Goal: Answer question/provide support

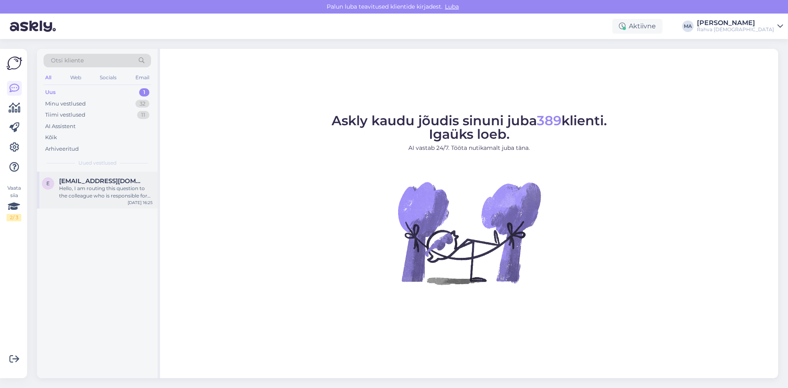
click at [107, 188] on div "Hello, I am routing this question to the colleague who is responsible for this …" at bounding box center [106, 192] width 94 height 15
click at [88, 114] on div "Tiimi vestlused 11" at bounding box center [96, 114] width 107 height 11
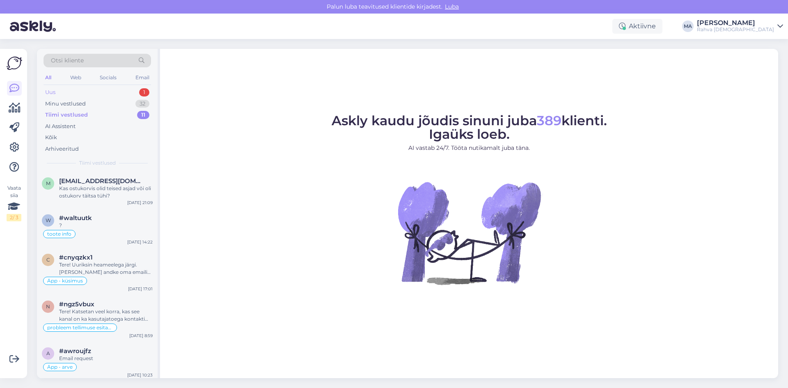
click at [87, 91] on div "Uus 1" at bounding box center [96, 92] width 107 height 11
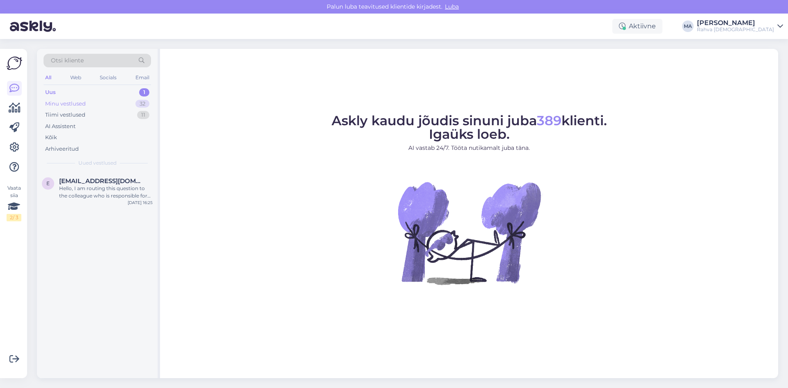
click at [81, 100] on div "Minu vestlused" at bounding box center [65, 104] width 41 height 8
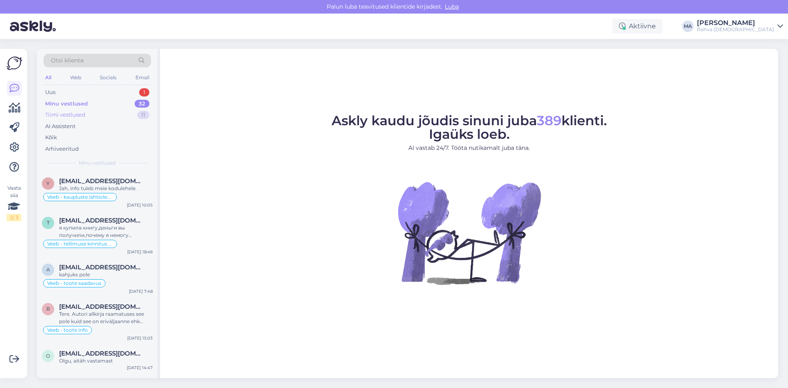
click at [66, 112] on div "Tiimi vestlused" at bounding box center [65, 115] width 40 height 8
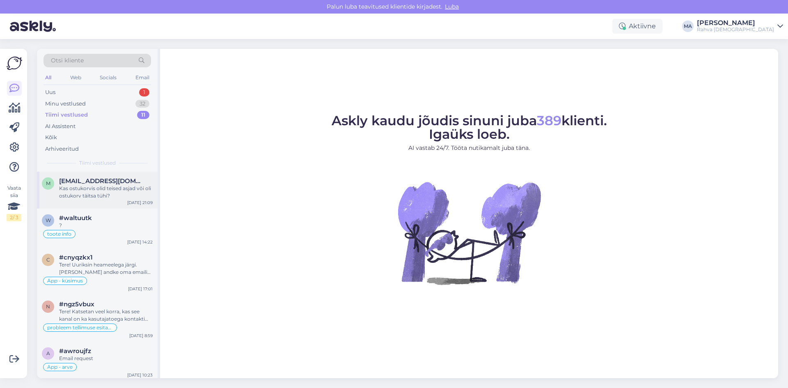
click at [88, 179] on span "[EMAIL_ADDRESS][DOMAIN_NAME]" at bounding box center [101, 180] width 85 height 7
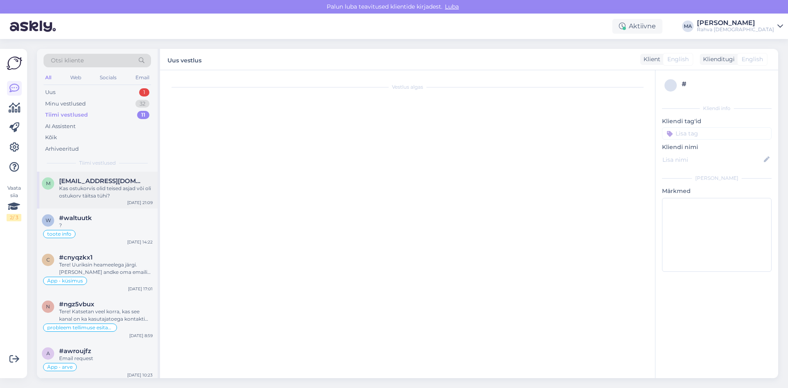
scroll to position [55, 0]
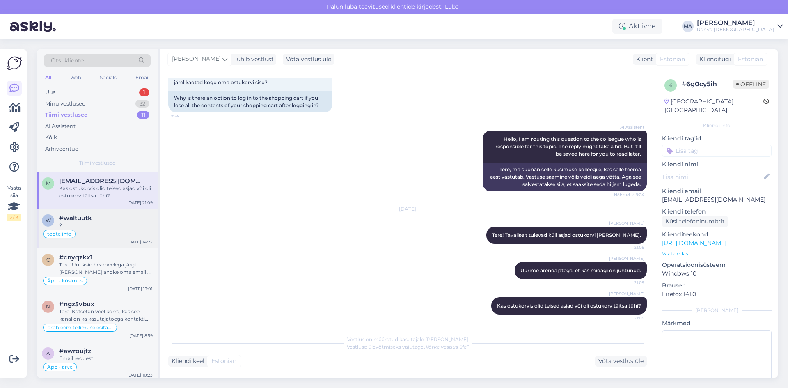
click at [127, 232] on div "toote info" at bounding box center [97, 234] width 111 height 10
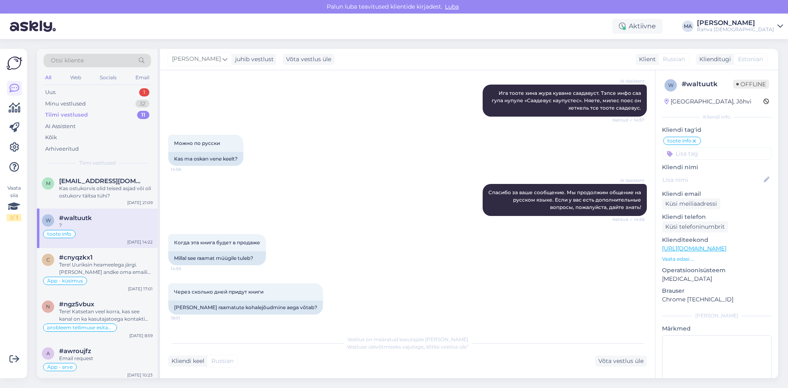
scroll to position [328, 0]
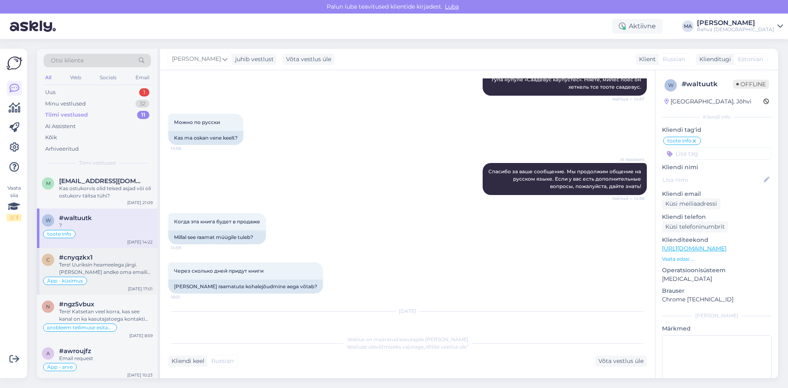
click at [78, 251] on div "c #cnyqzkx1 Tere! Uuriksin heameelega järgi. [PERSON_NAME] andke oma emaili aad…" at bounding box center [97, 271] width 121 height 47
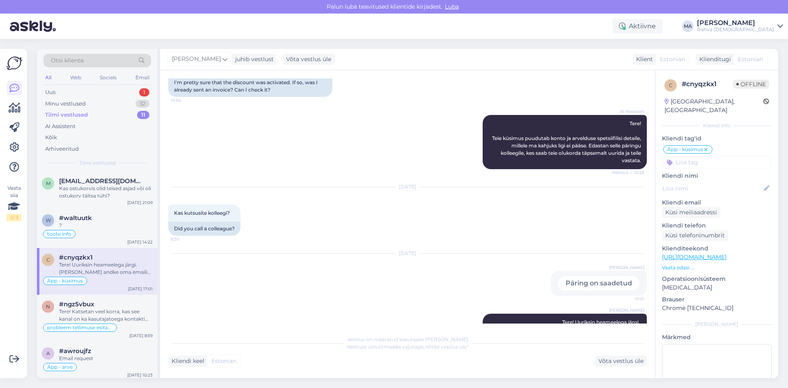
scroll to position [191, 0]
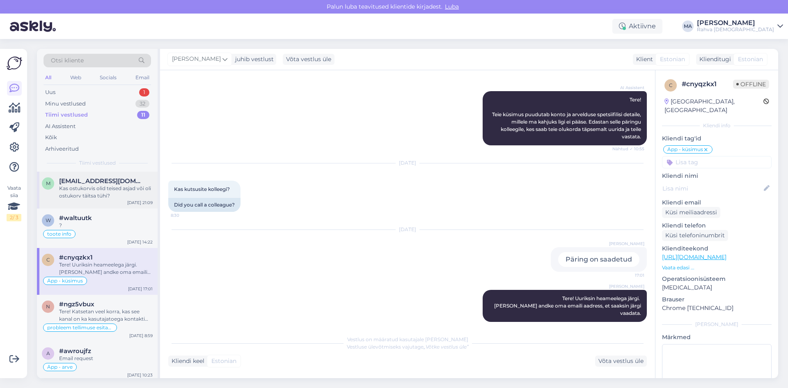
click at [110, 185] on div "Kas ostukorvis olid teised asjad või oli ostukorv täitsa tühi?" at bounding box center [106, 192] width 94 height 15
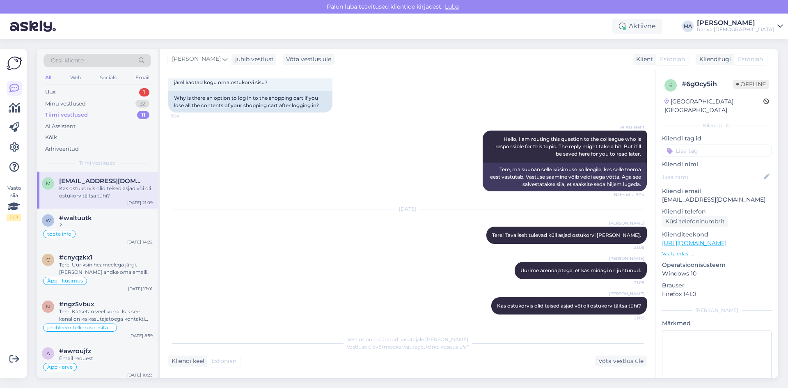
scroll to position [55, 0]
click at [66, 93] on div "Uus 1" at bounding box center [96, 92] width 107 height 11
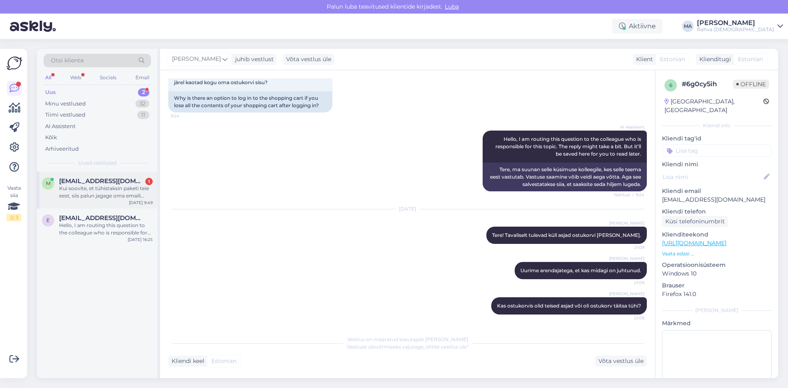
click at [105, 183] on span "[EMAIL_ADDRESS][DOMAIN_NAME]" at bounding box center [101, 180] width 85 height 7
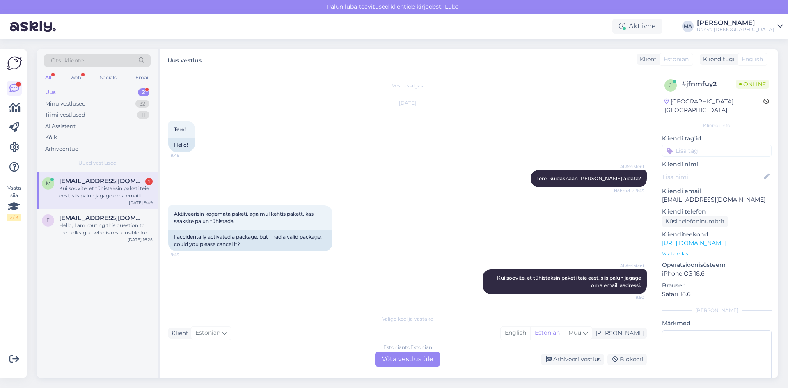
click at [722, 195] on p "[EMAIL_ADDRESS][DOMAIN_NAME]" at bounding box center [717, 199] width 110 height 9
copy p "[EMAIL_ADDRESS][DOMAIN_NAME]"
click at [422, 352] on div "Estonian to Estonian Võta vestlus üle" at bounding box center [407, 359] width 65 height 15
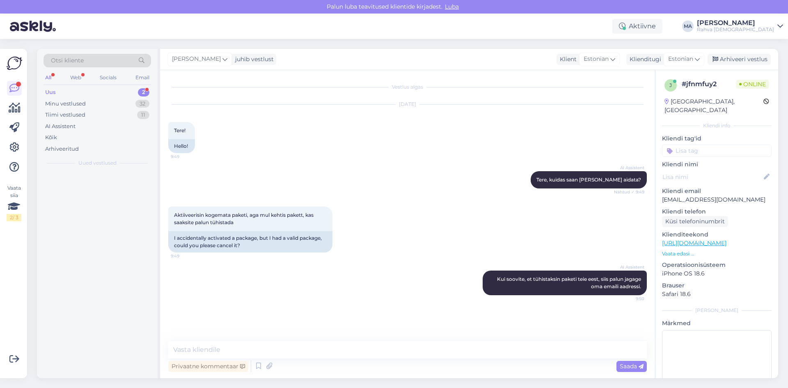
scroll to position [0, 0]
